Goal: Navigation & Orientation: Find specific page/section

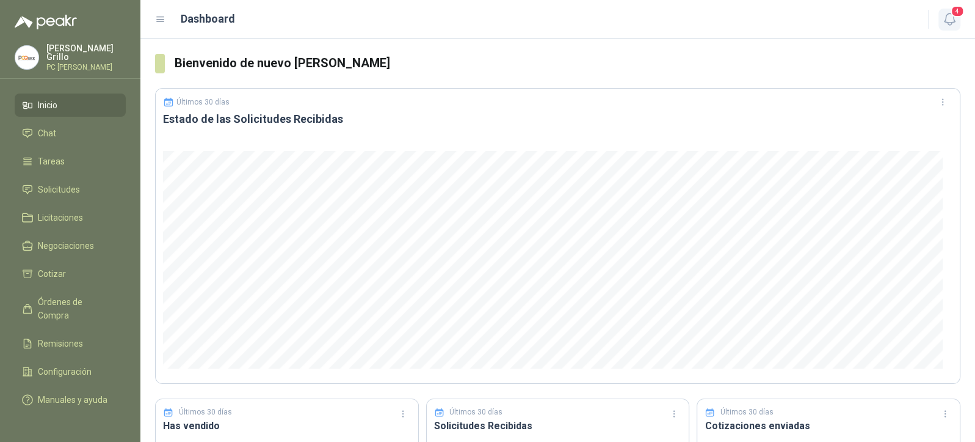
click at [953, 12] on span "4" at bounding box center [957, 11] width 13 height 12
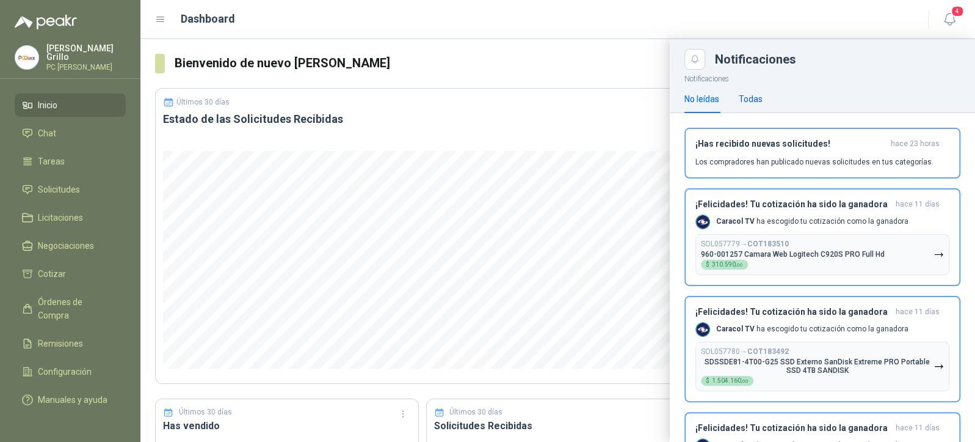
click at [746, 102] on div "Todas" at bounding box center [751, 98] width 24 height 13
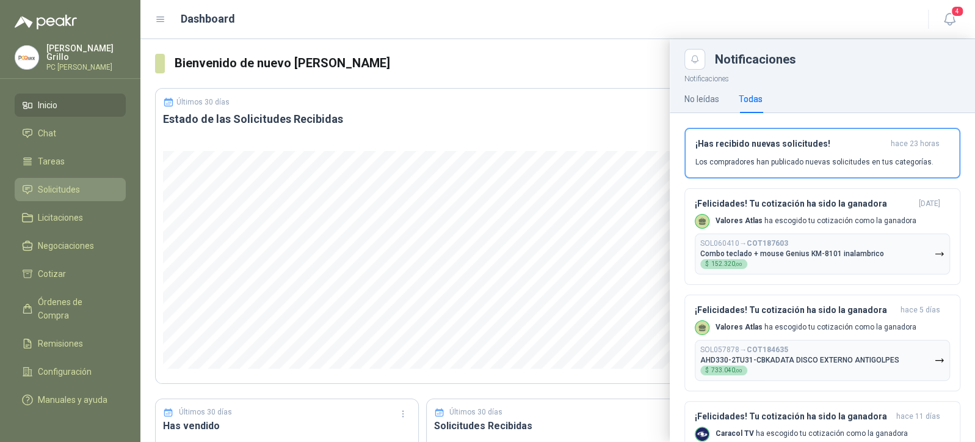
click at [57, 191] on span "Solicitudes" at bounding box center [59, 189] width 42 height 13
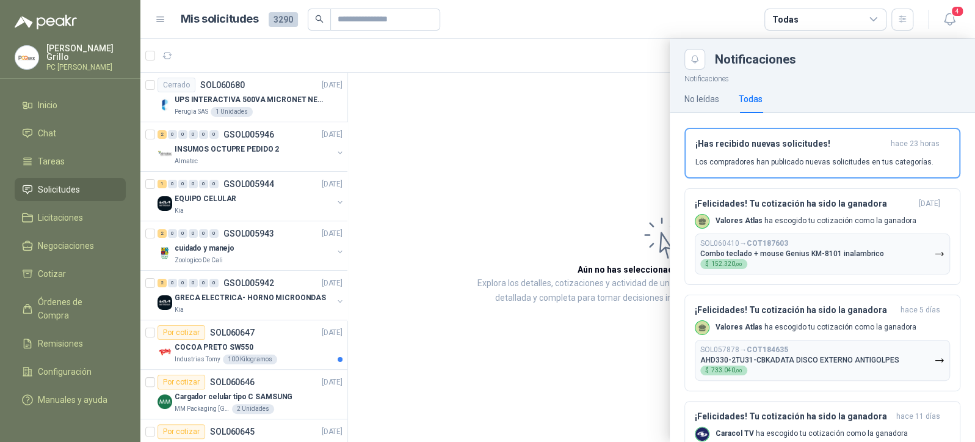
click at [340, 427] on div at bounding box center [557, 240] width 835 height 402
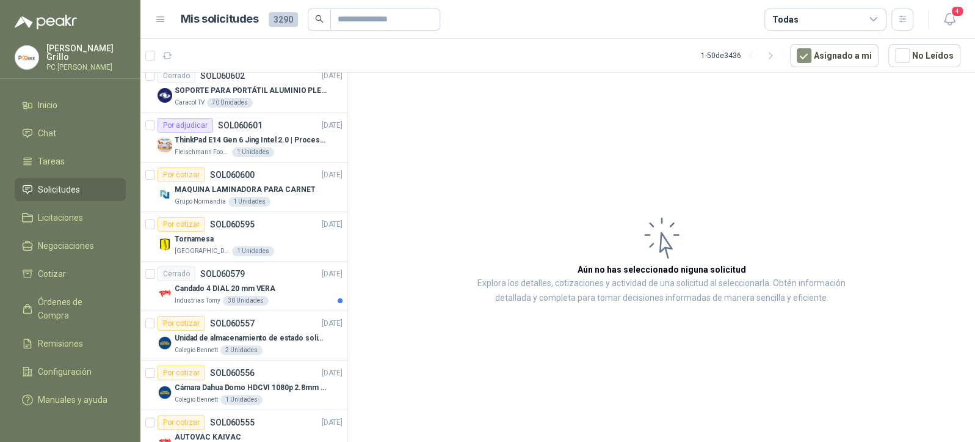
scroll to position [978, 0]
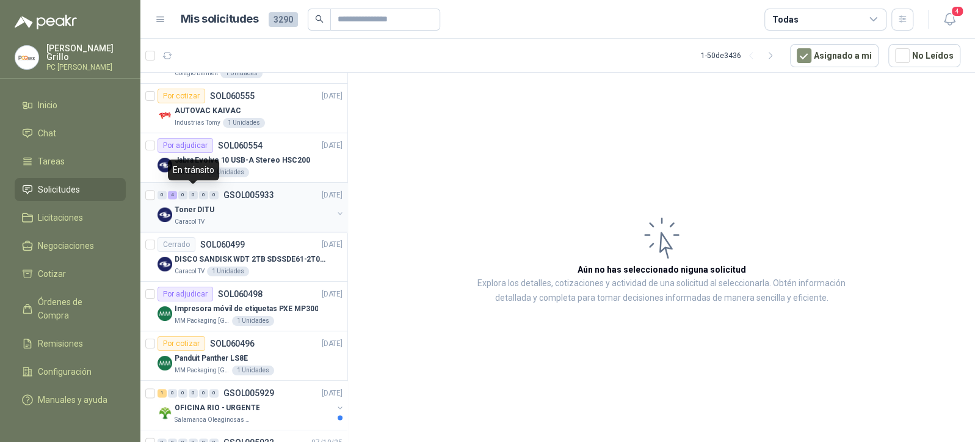
click at [196, 191] on div "0" at bounding box center [193, 195] width 9 height 9
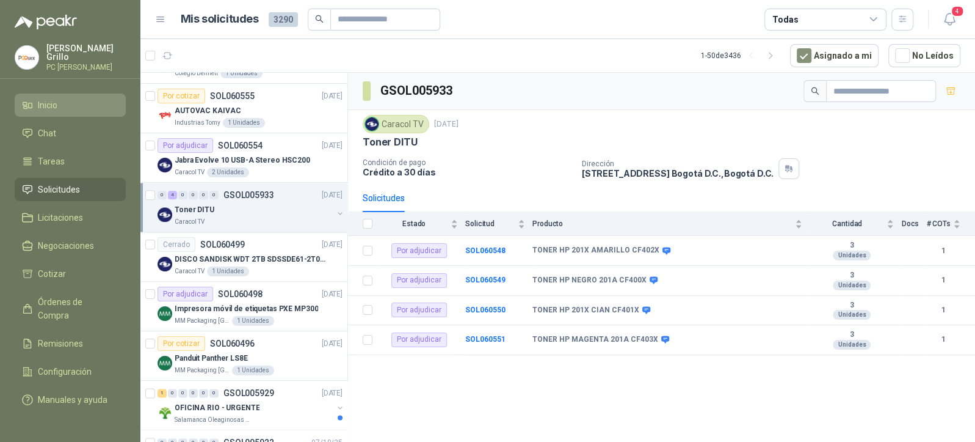
click at [47, 109] on span "Inicio" at bounding box center [48, 104] width 20 height 13
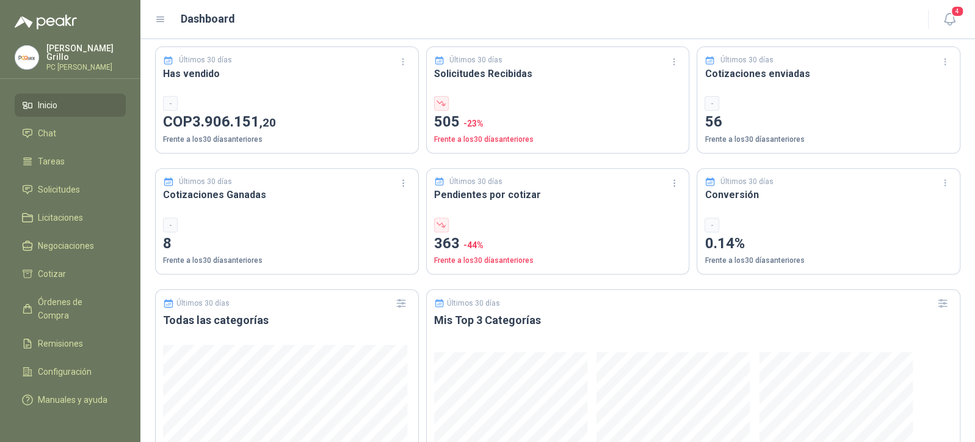
scroll to position [704, 0]
